Goal: Task Accomplishment & Management: Manage account settings

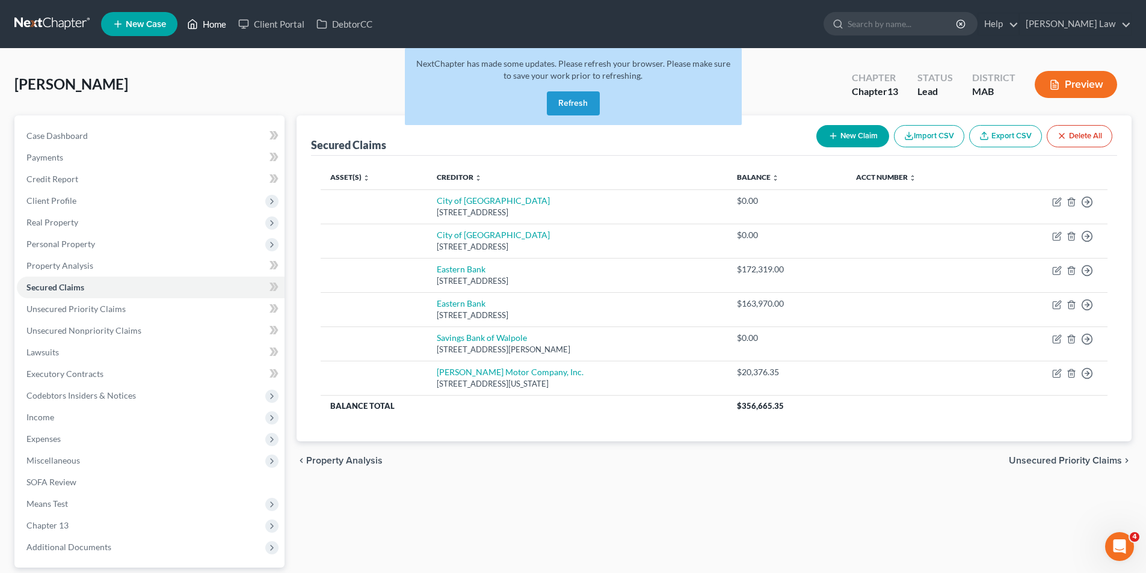
click at [212, 19] on link "Home" at bounding box center [206, 24] width 51 height 22
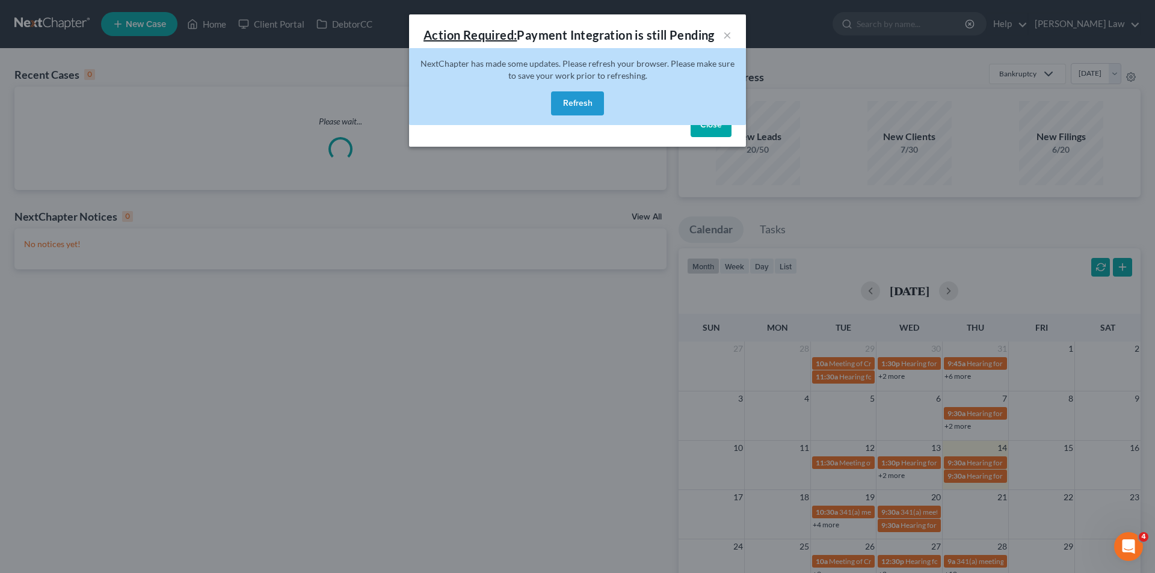
click at [576, 103] on button "Refresh" at bounding box center [577, 103] width 53 height 24
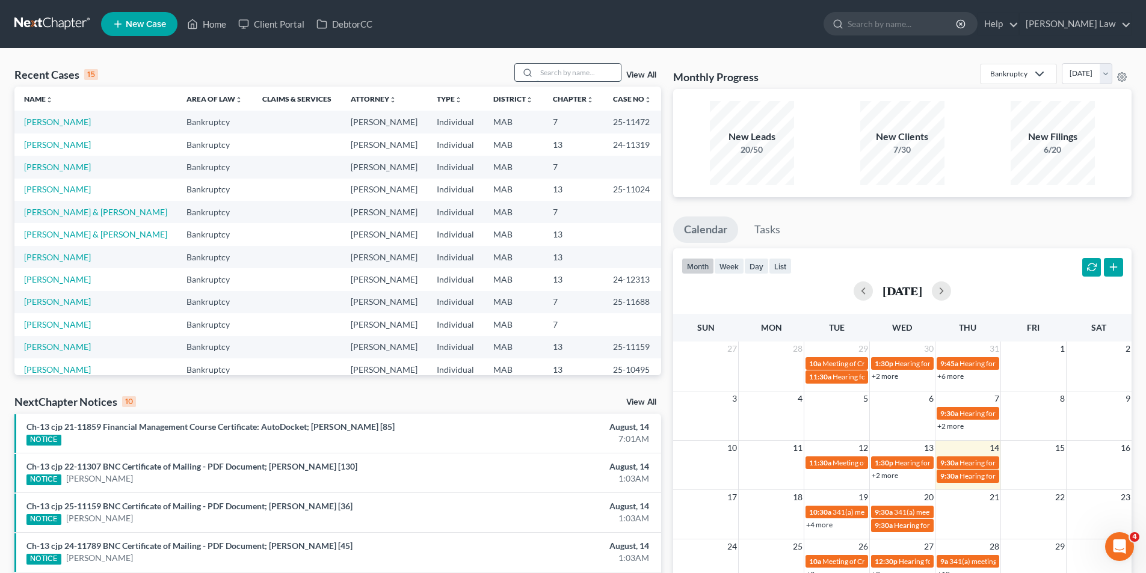
click at [573, 79] on input "search" at bounding box center [579, 72] width 84 height 17
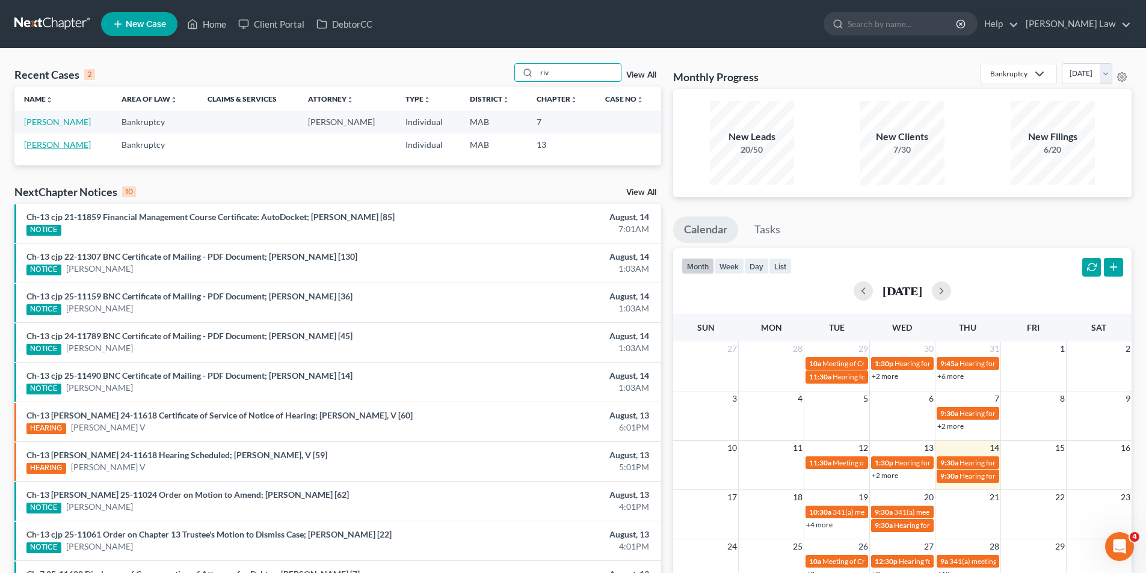
type input "riv"
click at [34, 146] on link "[PERSON_NAME]" at bounding box center [57, 145] width 67 height 10
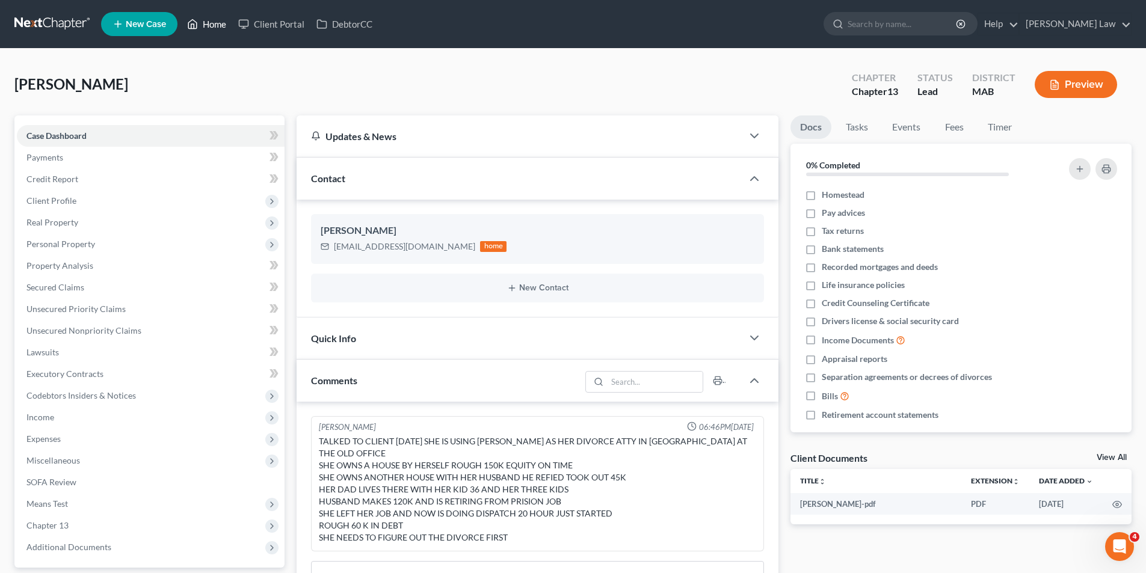
click at [217, 22] on link "Home" at bounding box center [206, 24] width 51 height 22
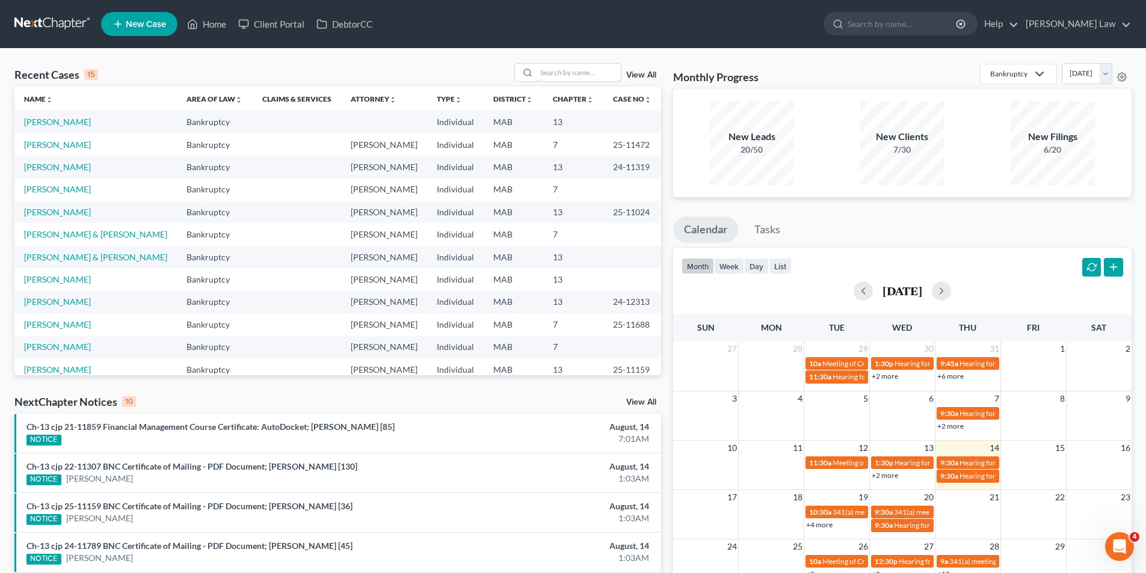
drag, startPoint x: 567, startPoint y: 64, endPoint x: 555, endPoint y: 56, distance: 13.9
click at [566, 64] on input "search" at bounding box center [579, 72] width 84 height 17
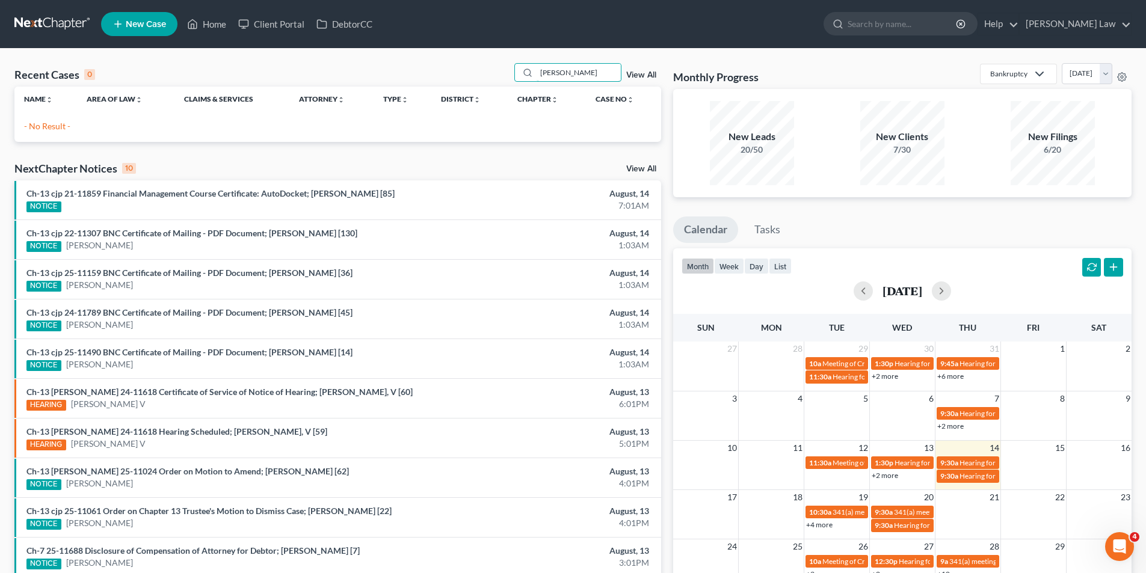
drag, startPoint x: 569, startPoint y: 68, endPoint x: 516, endPoint y: 67, distance: 53.0
click at [516, 67] on div "Recent Cases 0 [PERSON_NAME] View All" at bounding box center [337, 74] width 647 height 23
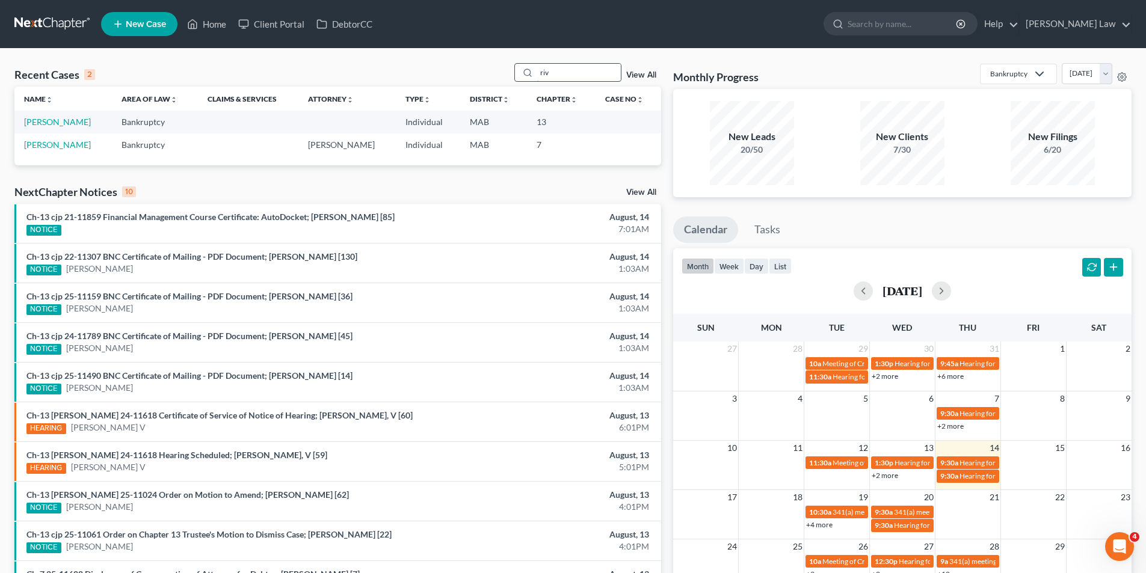
drag, startPoint x: 566, startPoint y: 74, endPoint x: 533, endPoint y: 79, distance: 32.9
click at [533, 79] on div "riv" at bounding box center [567, 72] width 107 height 19
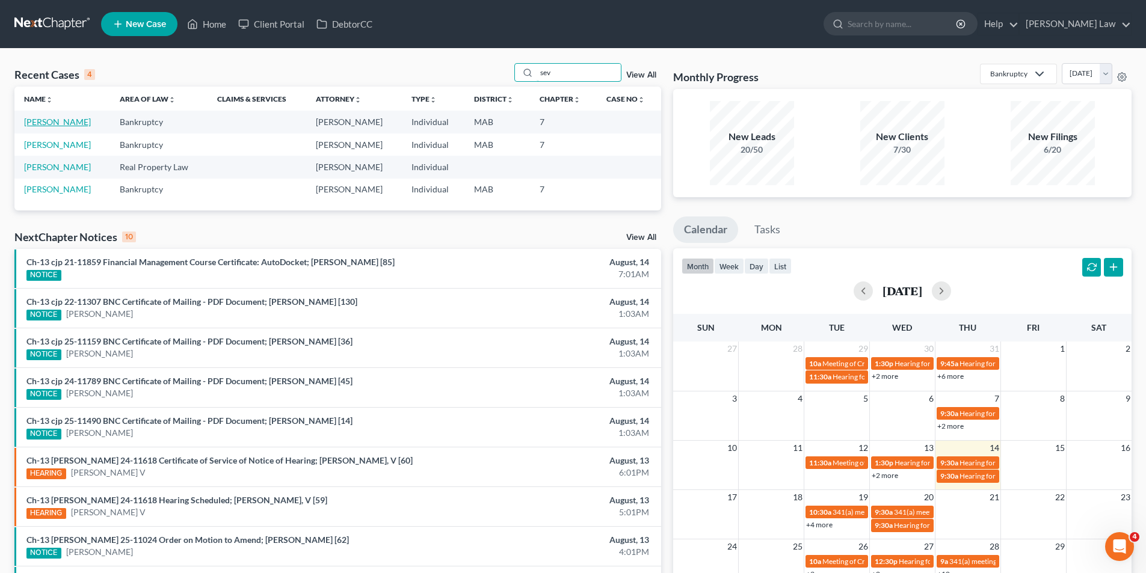
type input "sev"
click at [61, 119] on link "[PERSON_NAME]" at bounding box center [57, 122] width 67 height 10
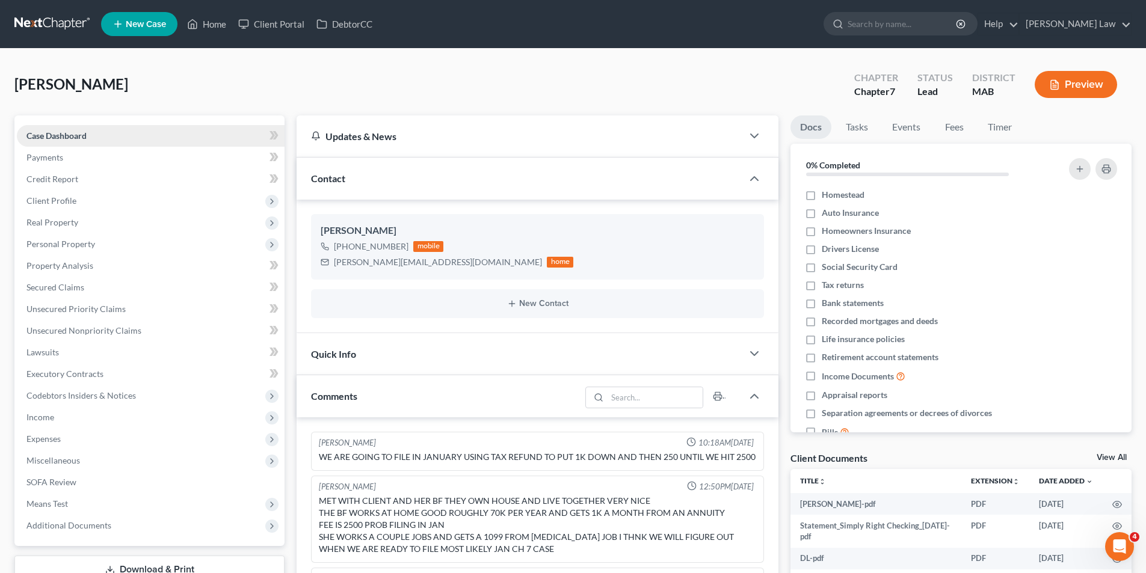
scroll to position [37, 0]
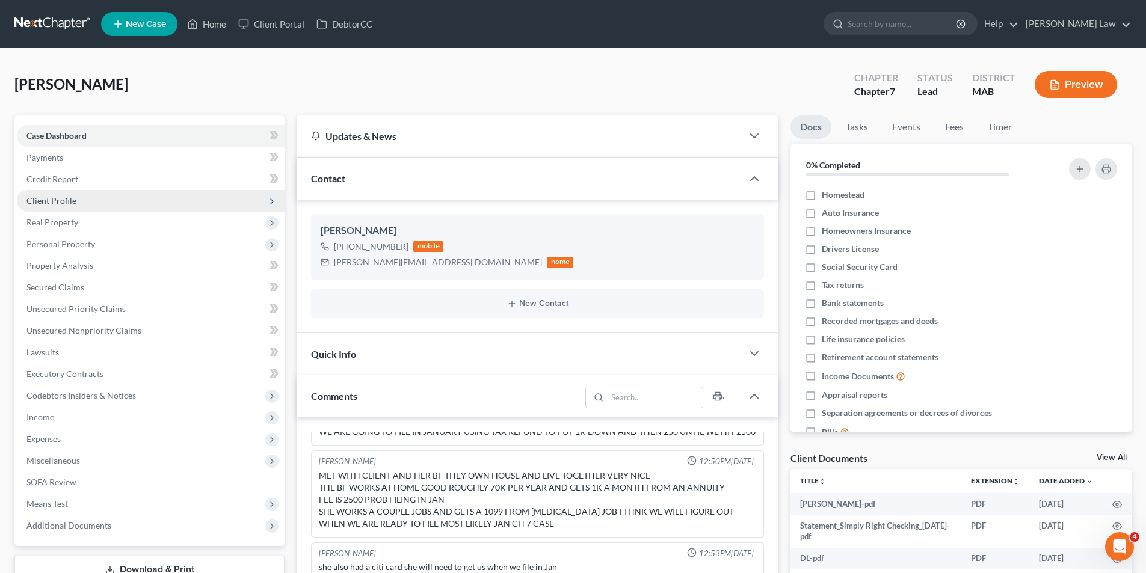
click at [57, 200] on span "Client Profile" at bounding box center [51, 201] width 50 height 10
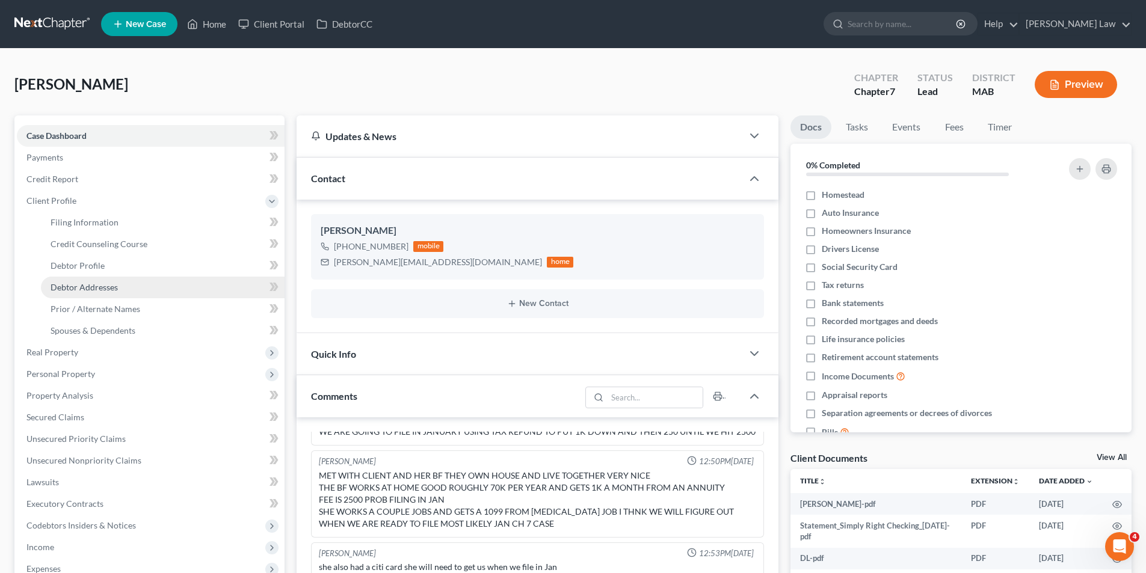
click at [91, 288] on span "Debtor Addresses" at bounding box center [84, 287] width 67 height 10
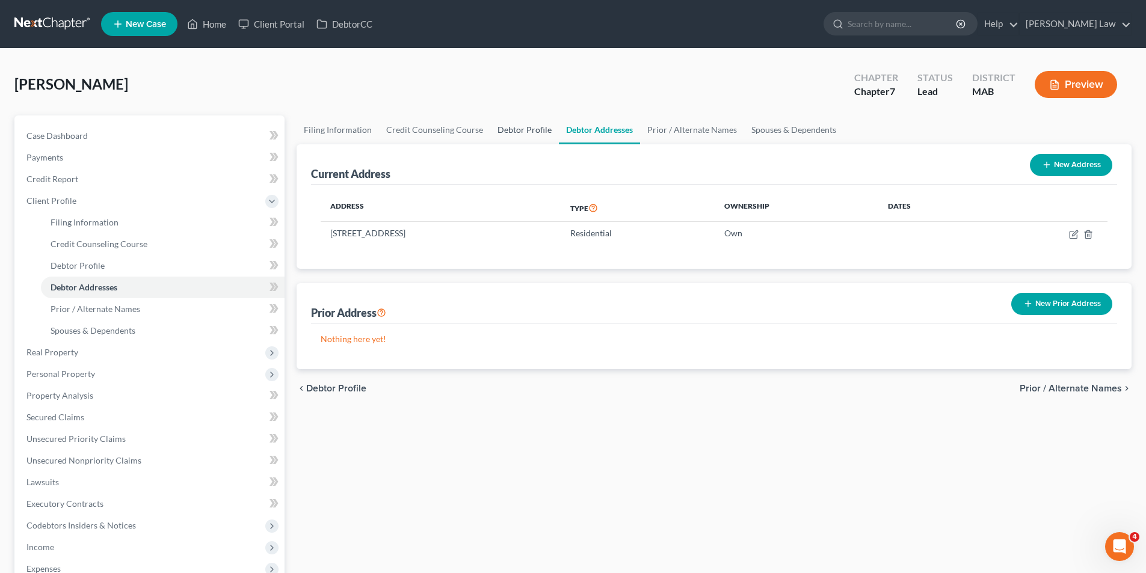
click at [499, 134] on link "Debtor Profile" at bounding box center [524, 130] width 69 height 29
select select "0"
select select "2"
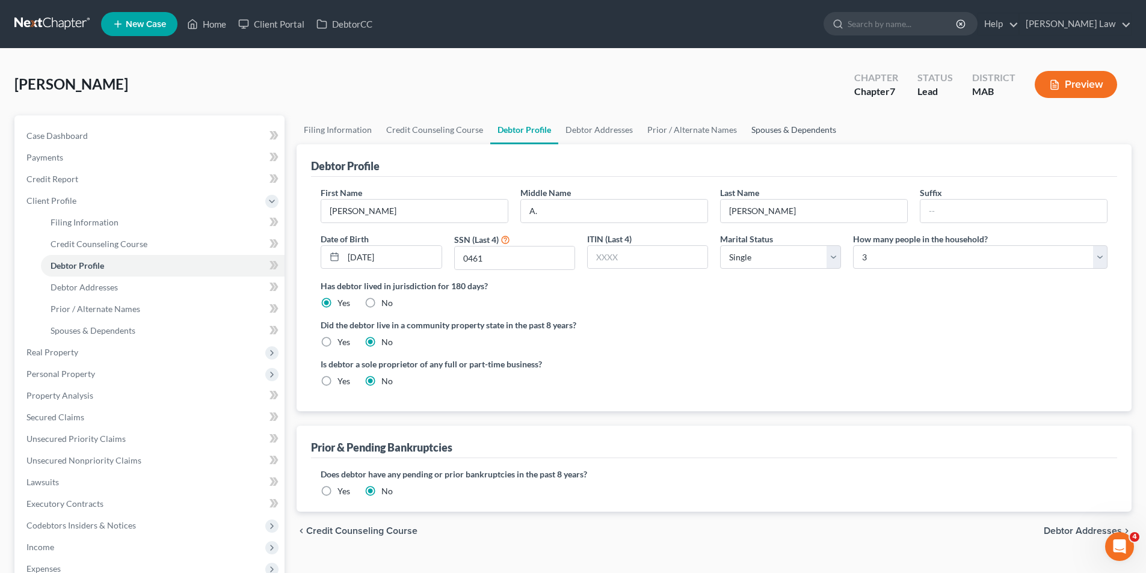
click at [747, 129] on link "Spouses & Dependents" at bounding box center [793, 130] width 99 height 29
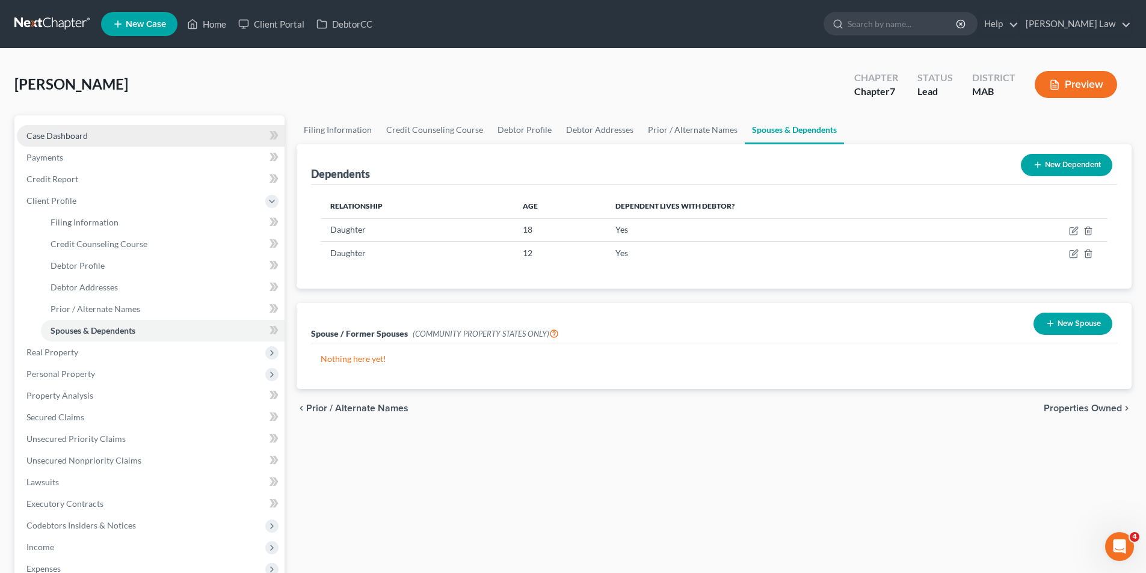
click at [107, 137] on link "Case Dashboard" at bounding box center [151, 136] width 268 height 22
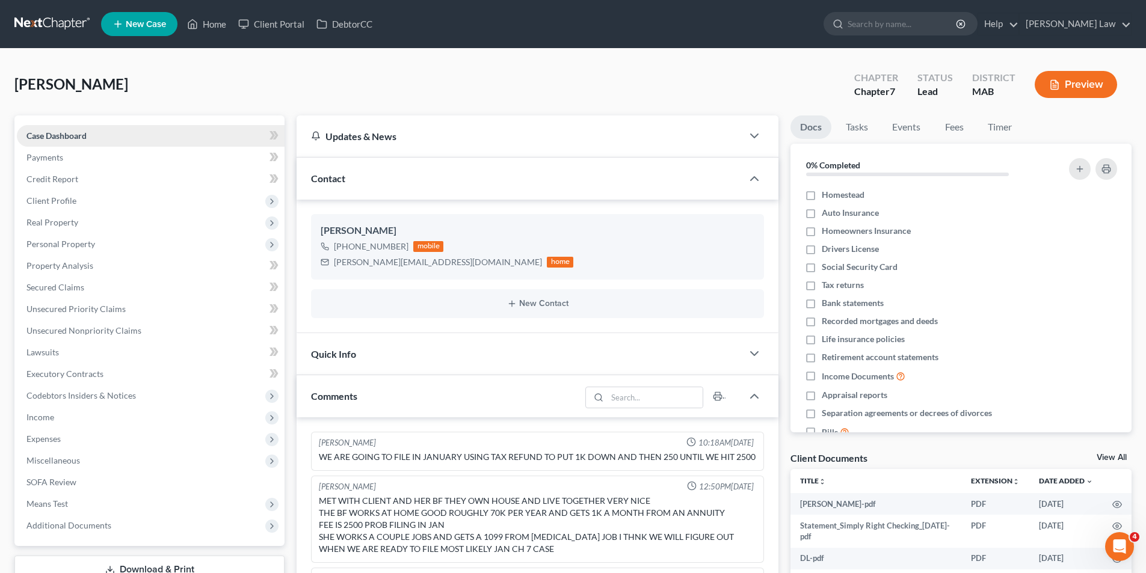
scroll to position [37, 0]
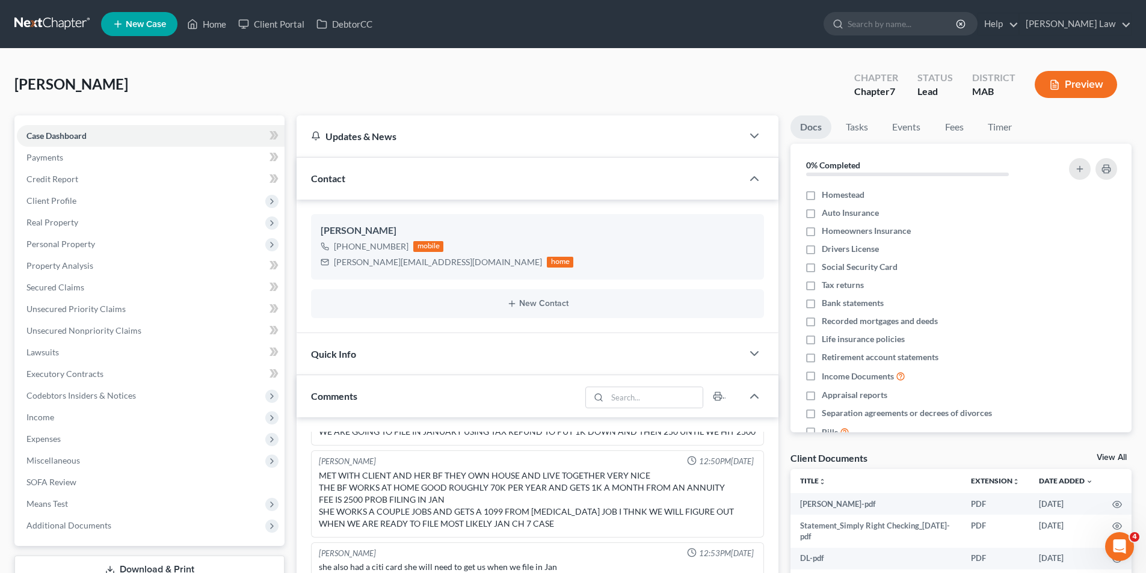
click at [1113, 458] on link "View All" at bounding box center [1112, 458] width 30 height 8
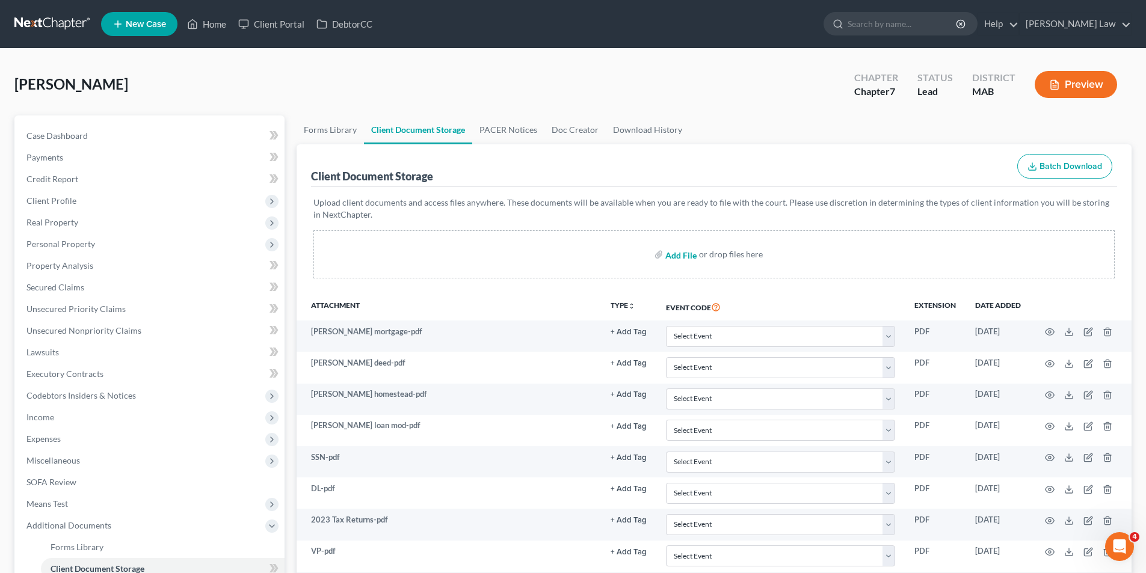
click at [682, 258] on input "file" at bounding box center [679, 255] width 29 height 22
type input "C:\fakepath\[PERSON_NAME] checking.pdf"
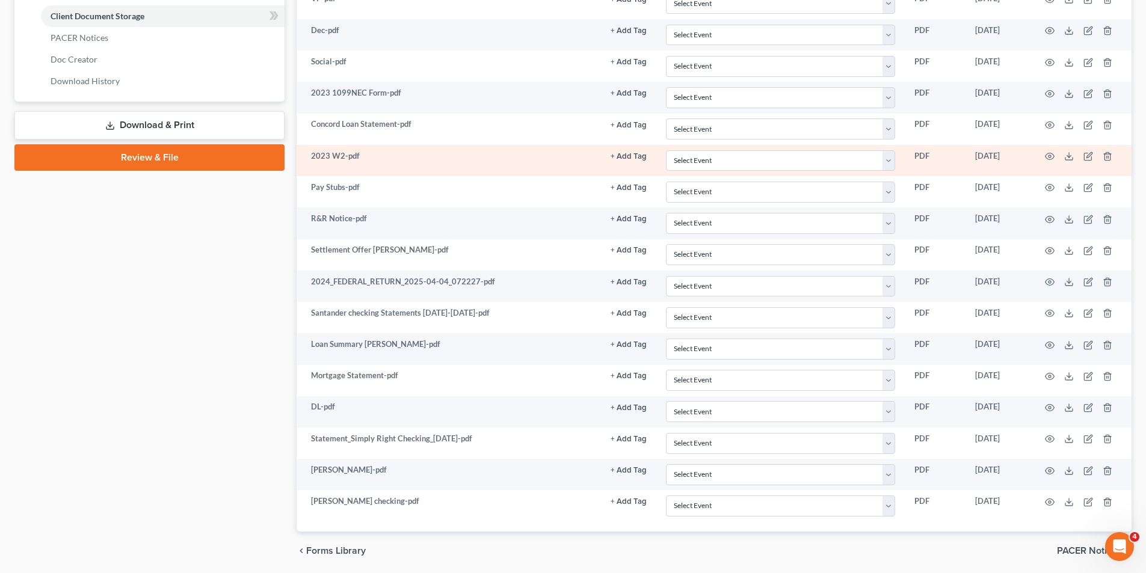
scroll to position [596, 0]
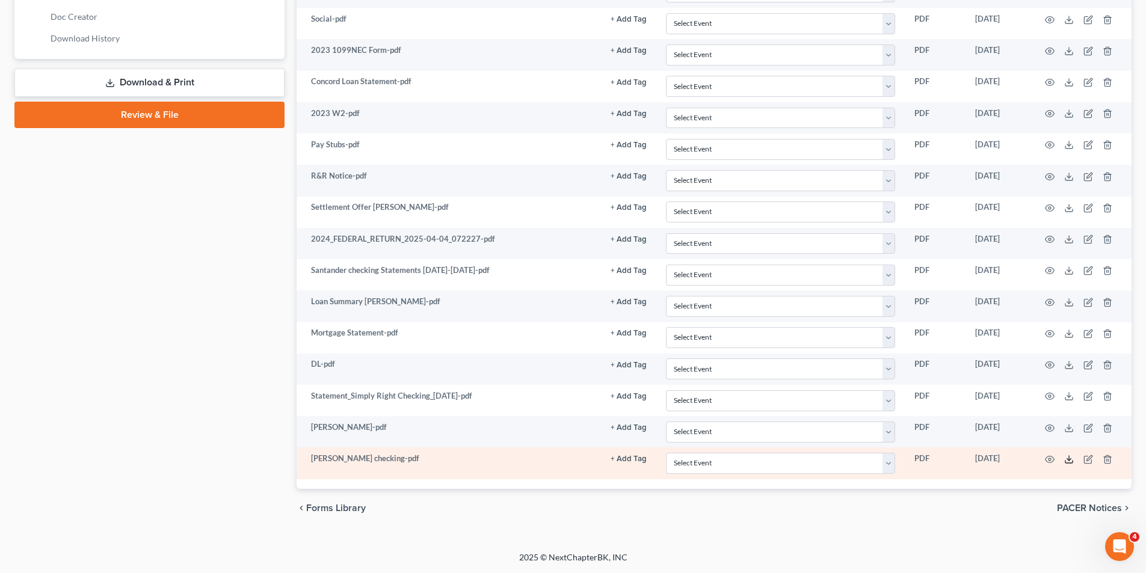
click at [1067, 459] on icon at bounding box center [1069, 460] width 10 height 10
